Goal: Information Seeking & Learning: Check status

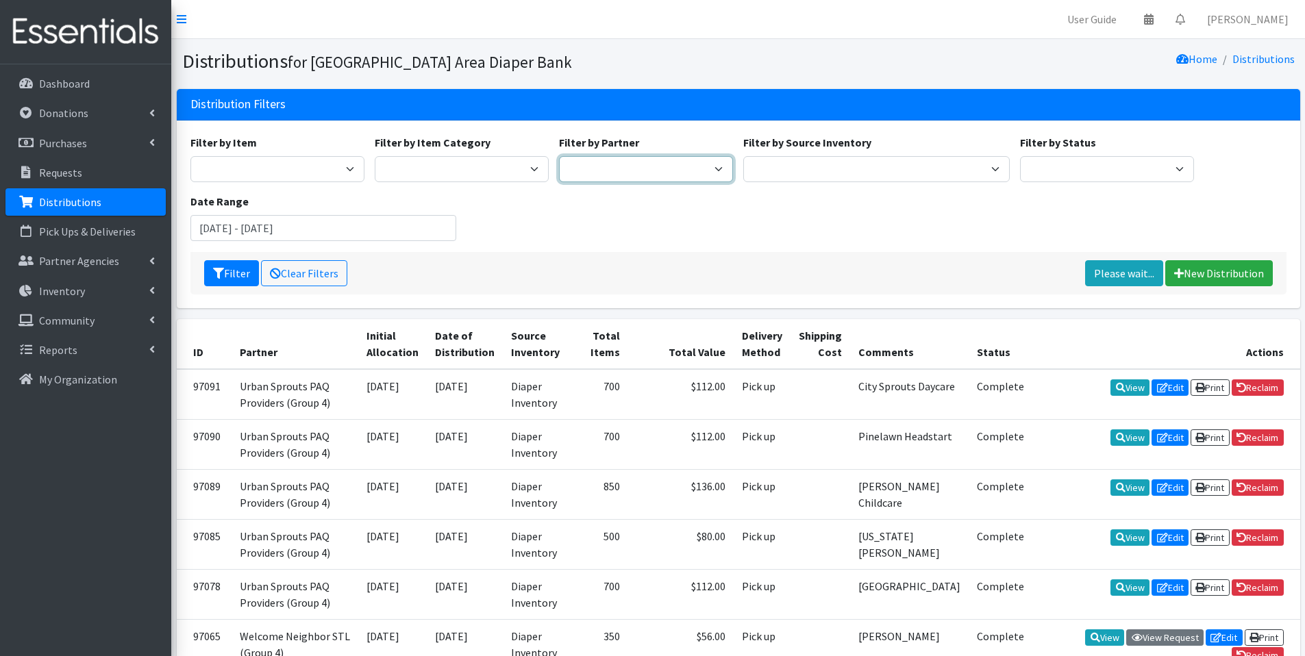
click at [653, 173] on select "Affinia Healthcare (Group 2) [PERSON_NAME] (Group 1) Assistance League of St. L…" at bounding box center [646, 169] width 174 height 26
select select "2282"
click at [559, 156] on select "Affinia Healthcare (Group 2) [PERSON_NAME] (Group 1) Assistance League of St. L…" at bounding box center [646, 169] width 174 height 26
click at [219, 263] on button "Filter" at bounding box center [231, 273] width 55 height 26
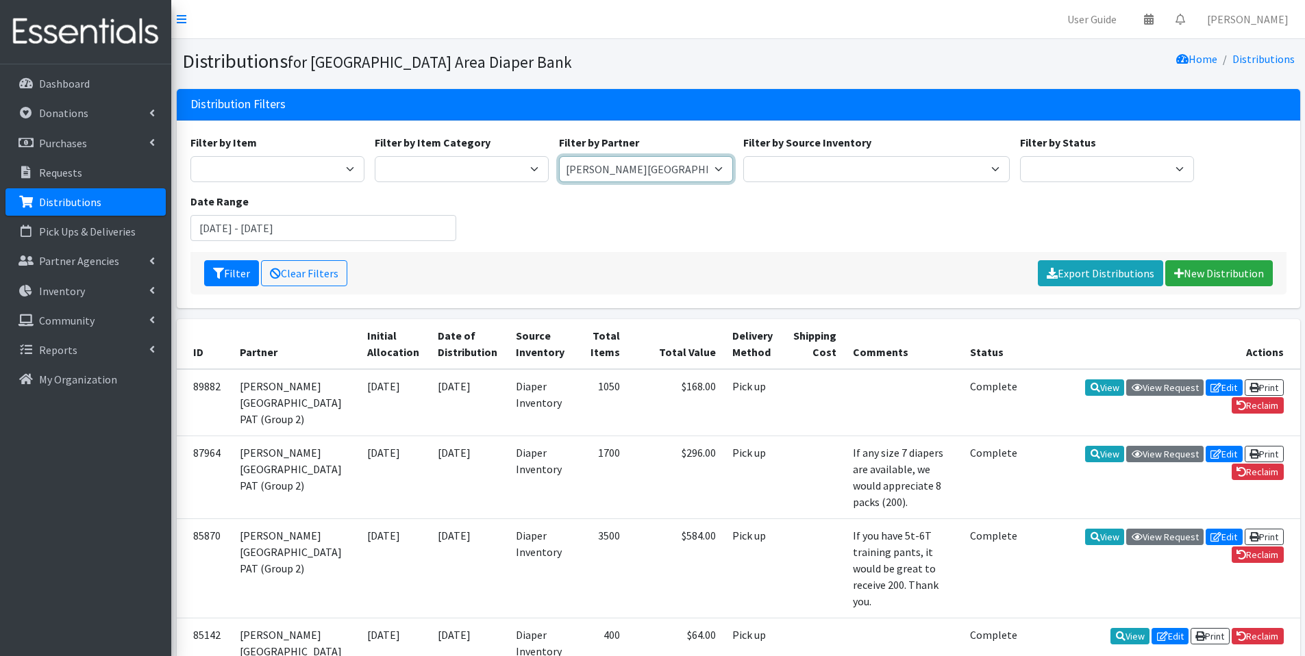
click at [710, 175] on select "Affinia Healthcare (Group 2) [PERSON_NAME] (Group 1) Assistance League of St. L…" at bounding box center [646, 169] width 174 height 26
select select "3553"
click at [559, 156] on select "Affinia Healthcare (Group 2) [PERSON_NAME] (Group 1) Assistance League of St. L…" at bounding box center [646, 169] width 174 height 26
click at [222, 268] on icon "submit" at bounding box center [218, 273] width 11 height 11
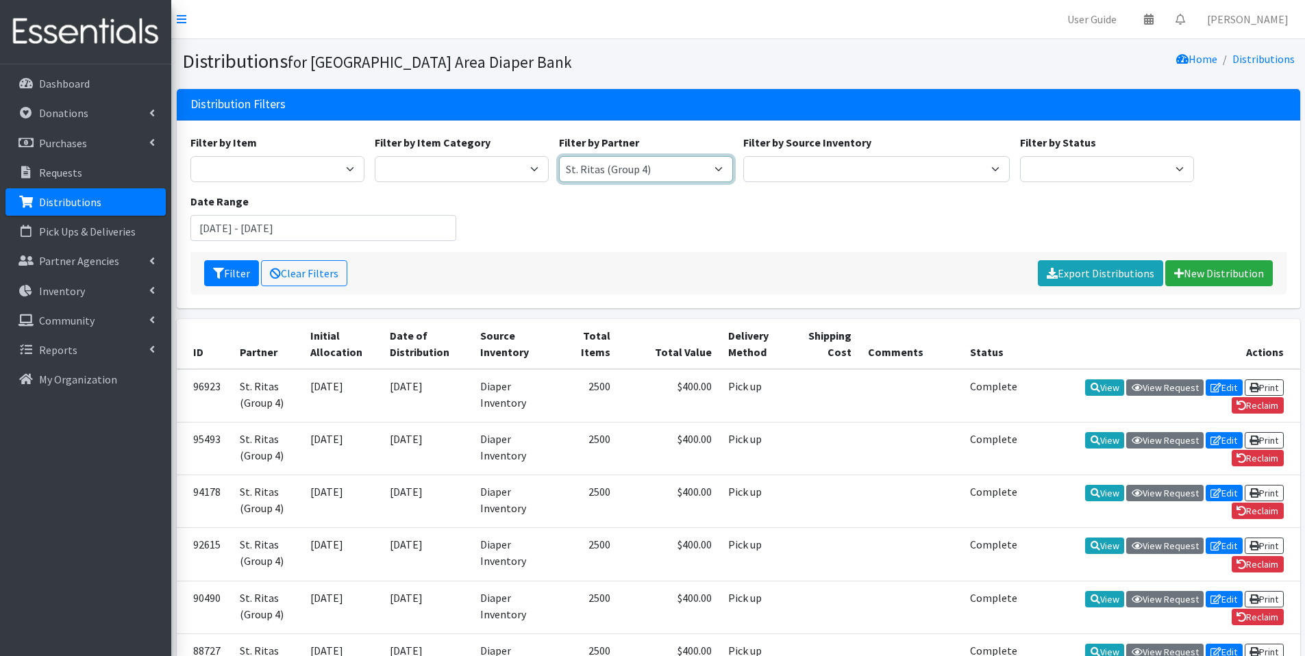
click at [693, 169] on select "Affinia Healthcare (Group 2) [PERSON_NAME] (Group 1) Assistance League of St. L…" at bounding box center [646, 169] width 174 height 26
select select "3229"
click at [559, 156] on select "Affinia Healthcare (Group 2) [PERSON_NAME] (Group 1) Assistance League of St. L…" at bounding box center [646, 169] width 174 height 26
click at [234, 273] on button "Filter" at bounding box center [231, 273] width 55 height 26
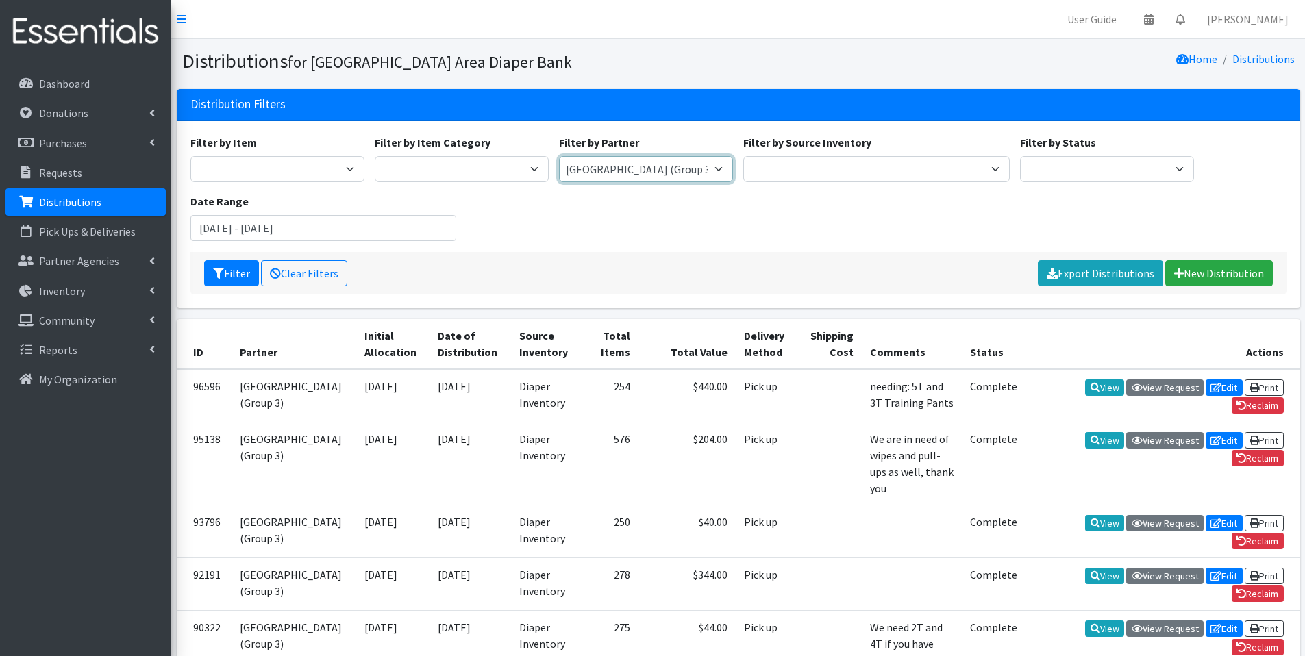
click at [728, 177] on select "Affinia Healthcare (Group 2) [PERSON_NAME] (Group 1) Assistance League of St. L…" at bounding box center [646, 169] width 174 height 26
select select "2476"
click at [559, 156] on select "Affinia Healthcare (Group 2) [PERSON_NAME] (Group 1) Assistance League of St. L…" at bounding box center [646, 169] width 174 height 26
click at [231, 273] on button "Filter" at bounding box center [231, 273] width 55 height 26
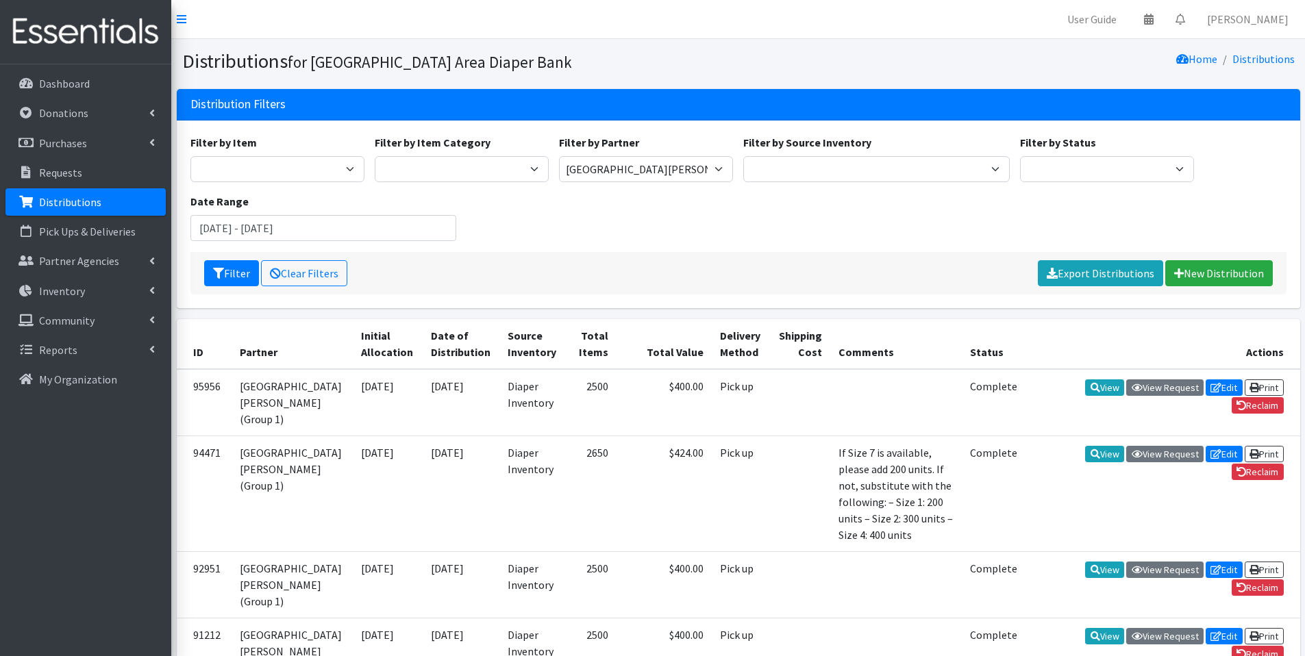
click at [735, 236] on div "Filter by Item Adult Briefs (Large/X-Large) Adult Briefs (Medium/Large) Adult B…" at bounding box center [738, 193] width 1106 height 118
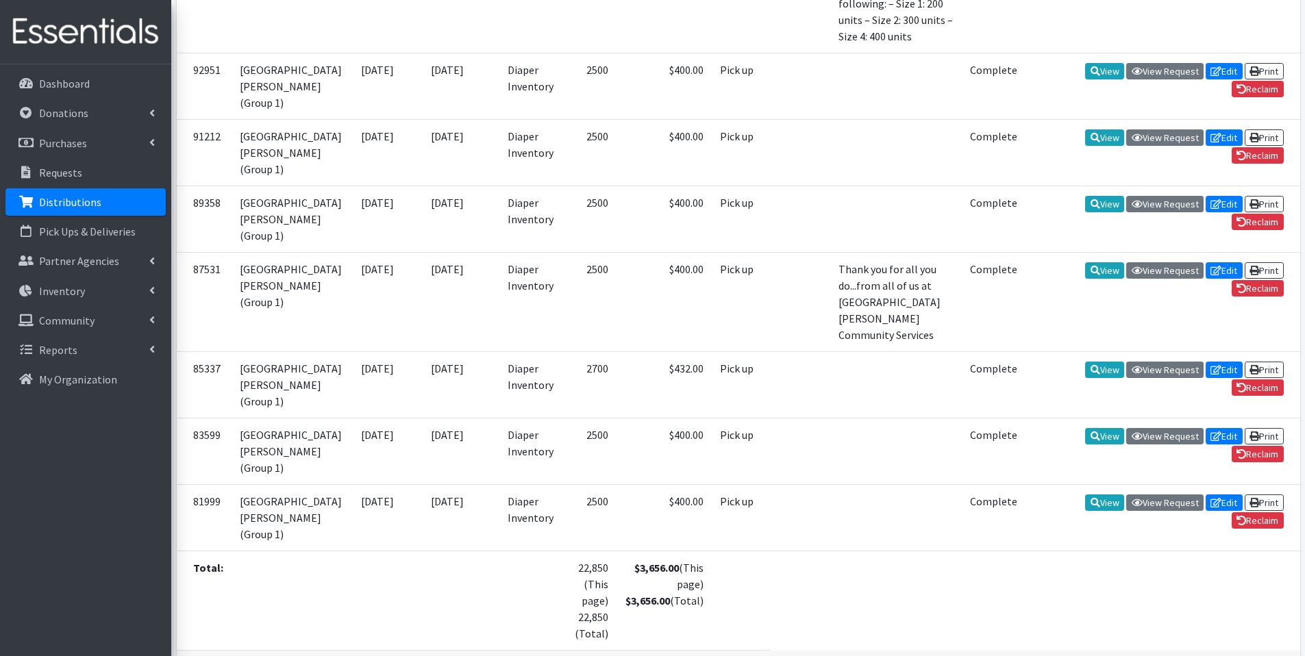
scroll to position [523, 0]
